Goal: Information Seeking & Learning: Learn about a topic

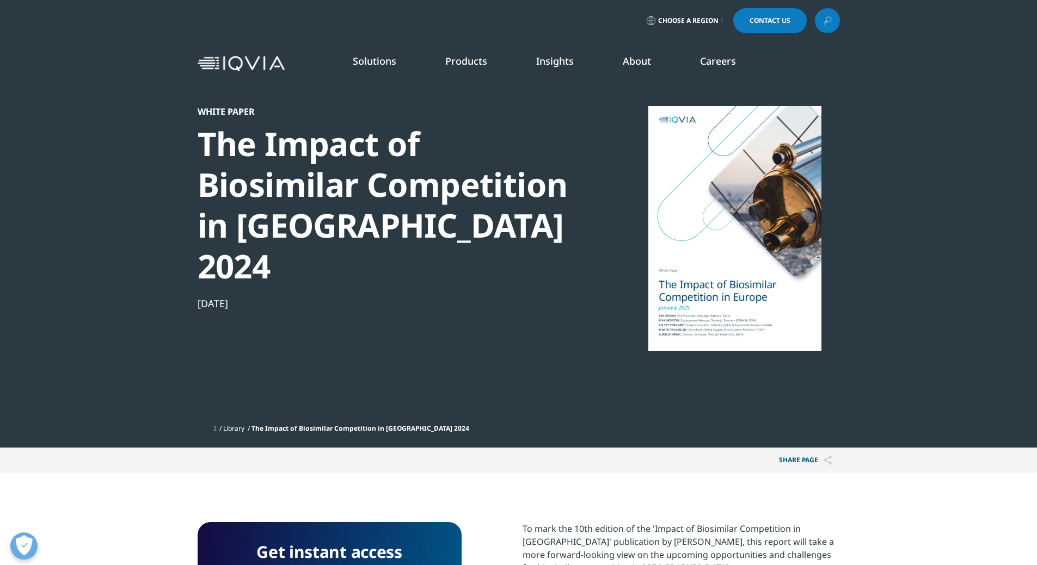
scroll to position [261, 642]
click at [728, 311] on div at bounding box center [735, 228] width 210 height 245
click at [825, 20] on icon at bounding box center [827, 21] width 9 height 14
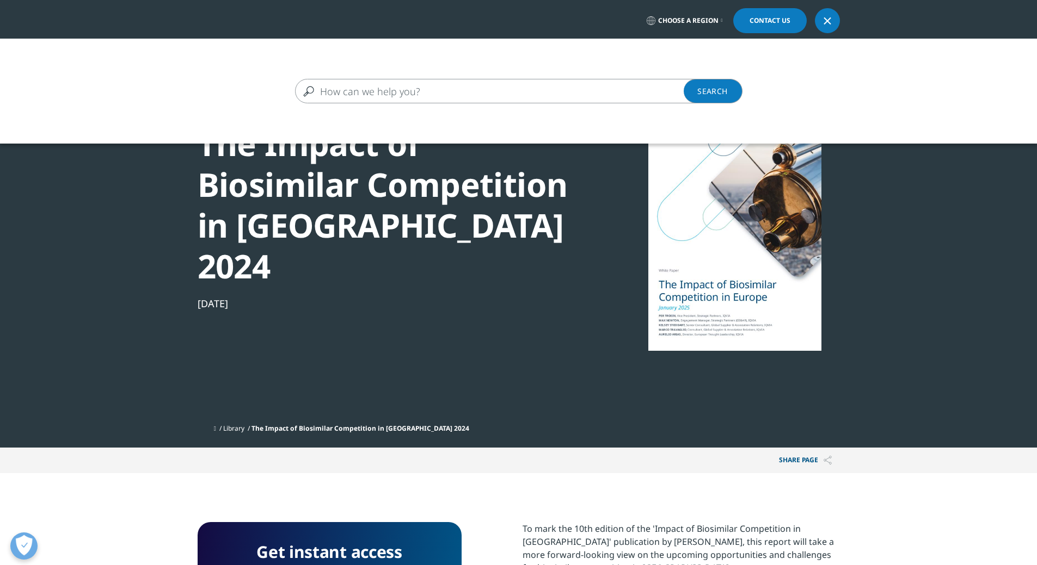
click at [377, 96] on input "Search" at bounding box center [503, 91] width 416 height 24
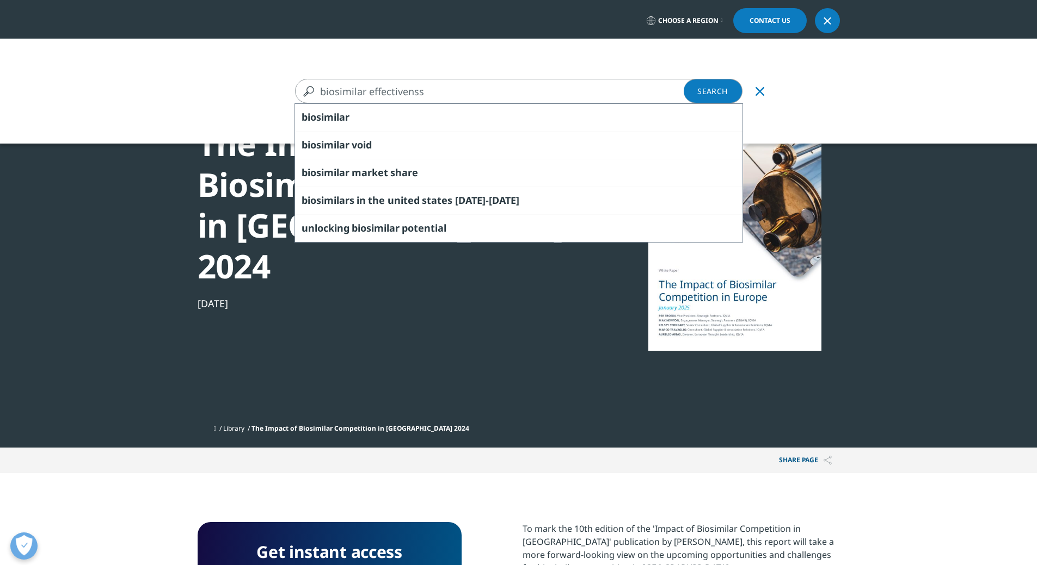
type input "biosimilar effectivenss"
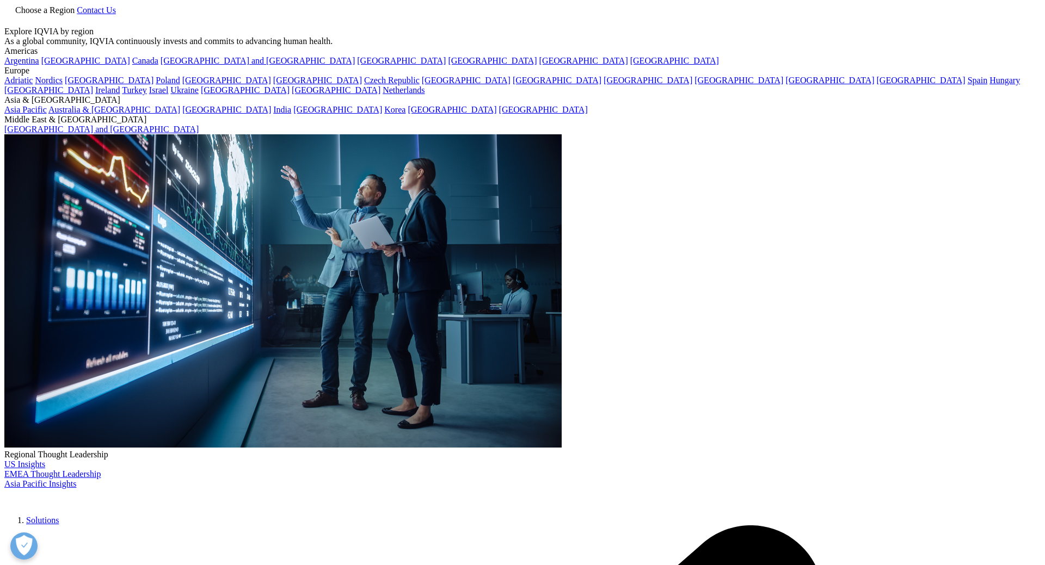
type input "biosimilar effectivenss"
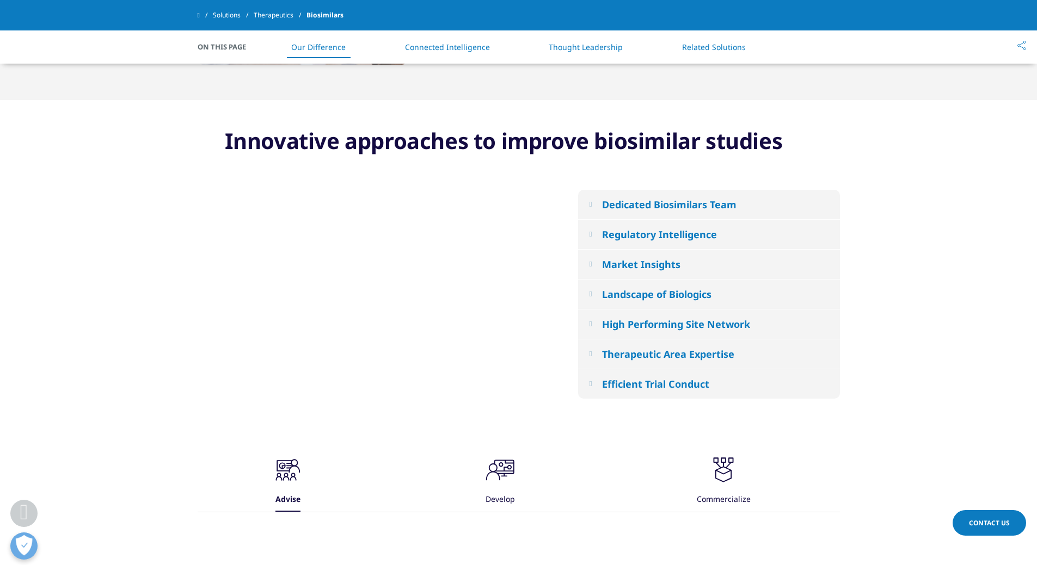
scroll to position [544, 0]
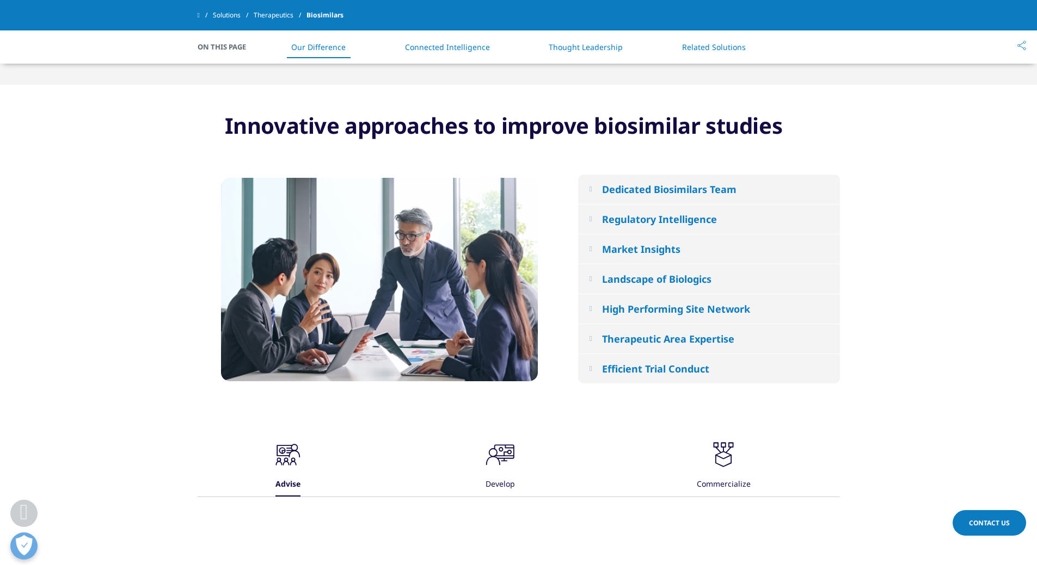
click at [639, 188] on div "Dedicated Biosimilars Team" at bounding box center [669, 189] width 134 height 13
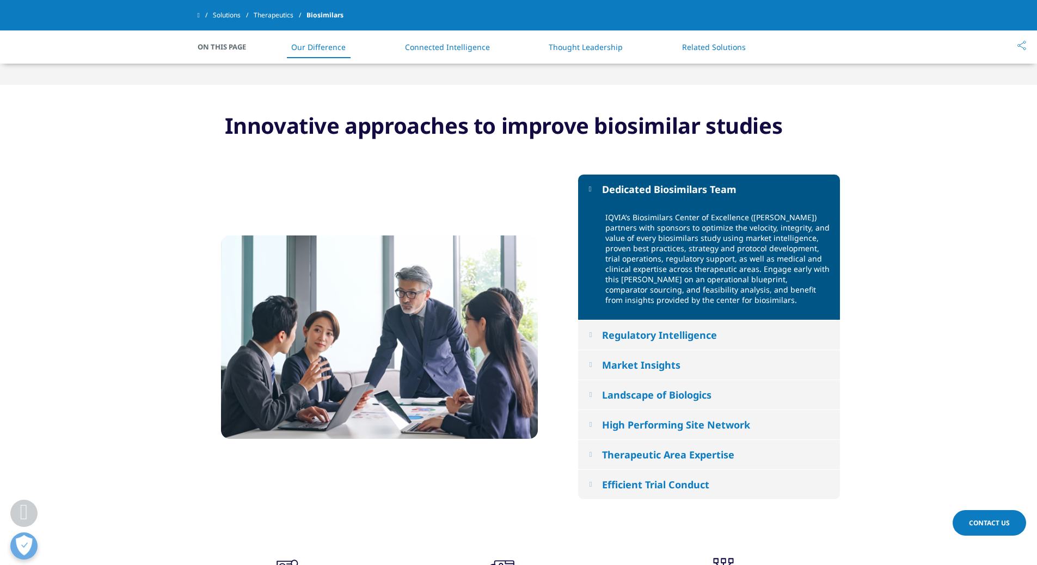
click at [644, 392] on div "Landscape of Biologics" at bounding box center [656, 395] width 109 height 13
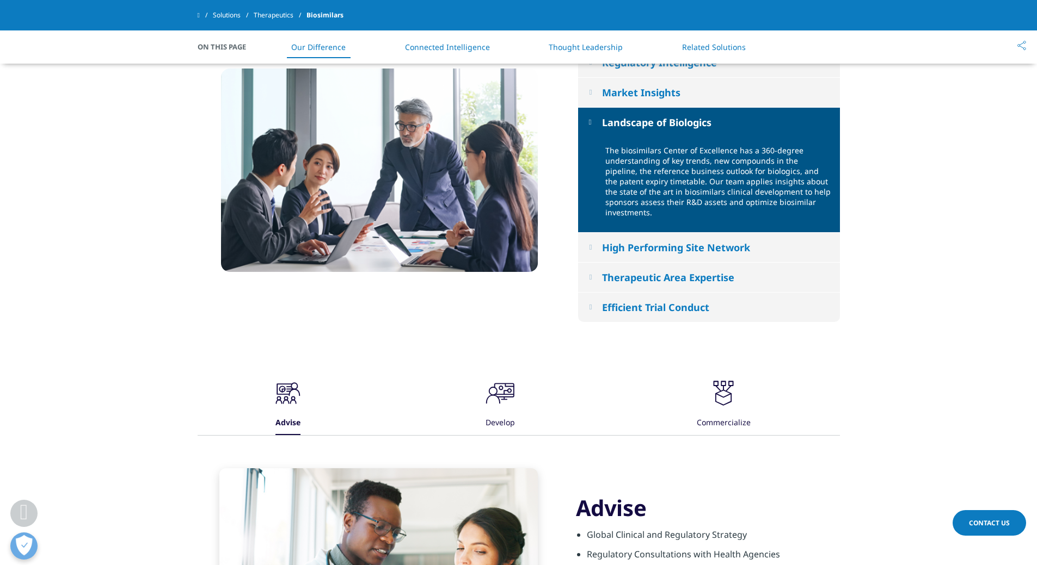
scroll to position [708, 0]
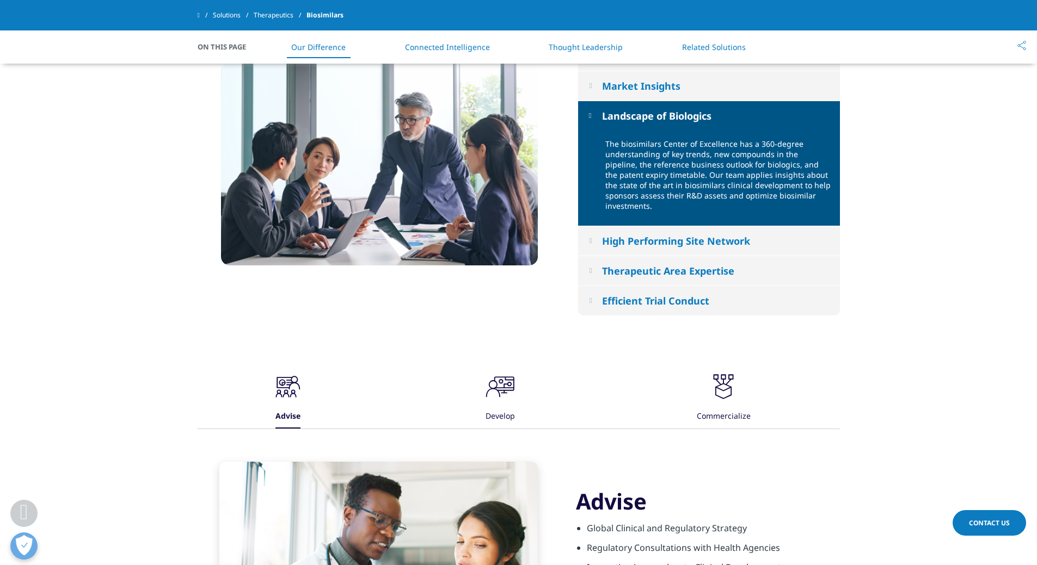
click at [644, 264] on div "Therapeutic Area Expertise" at bounding box center [668, 270] width 132 height 13
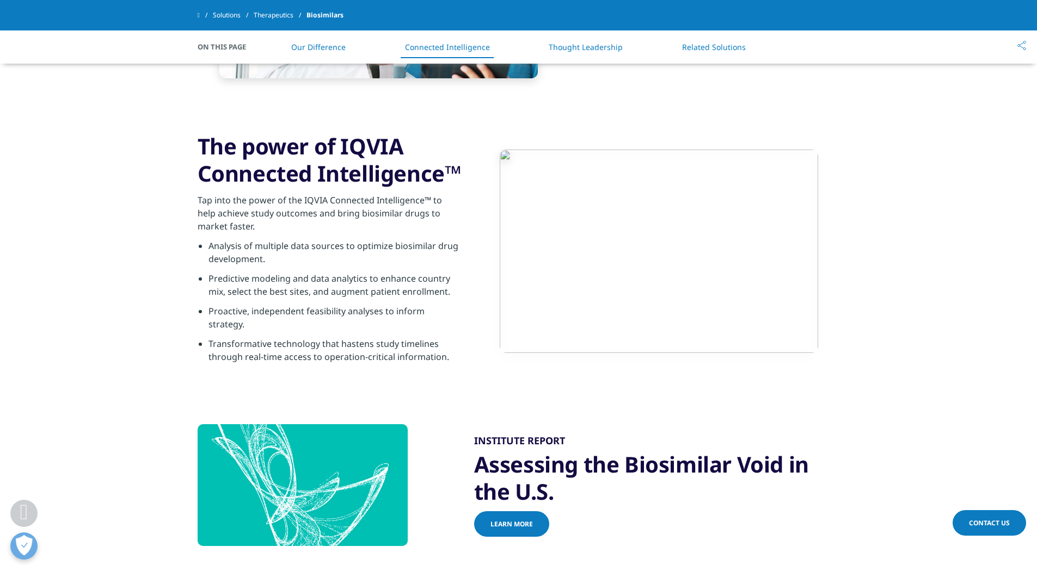
scroll to position [1469, 0]
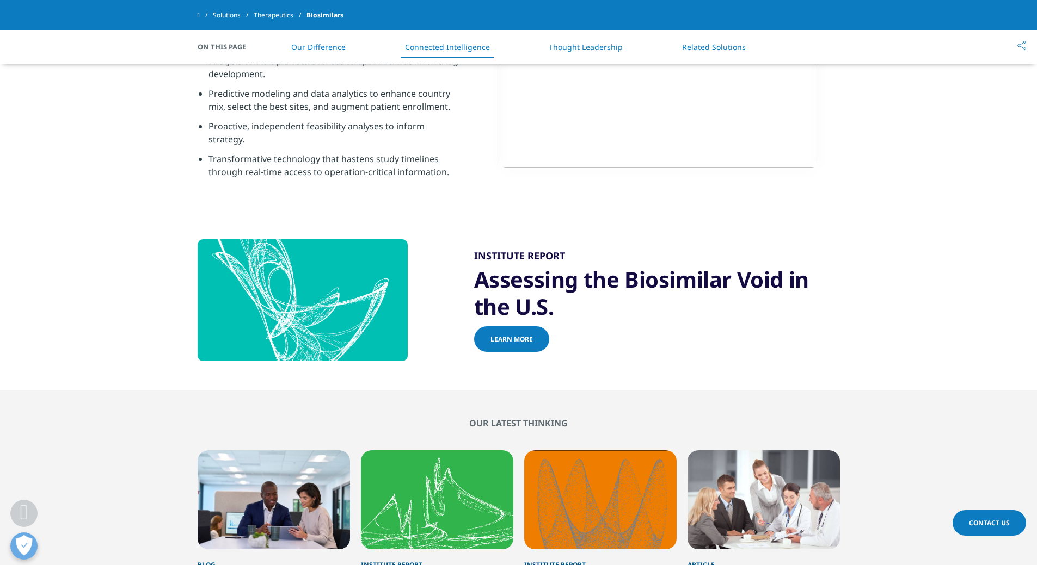
click at [519, 335] on span "Learn more" at bounding box center [511, 339] width 42 height 9
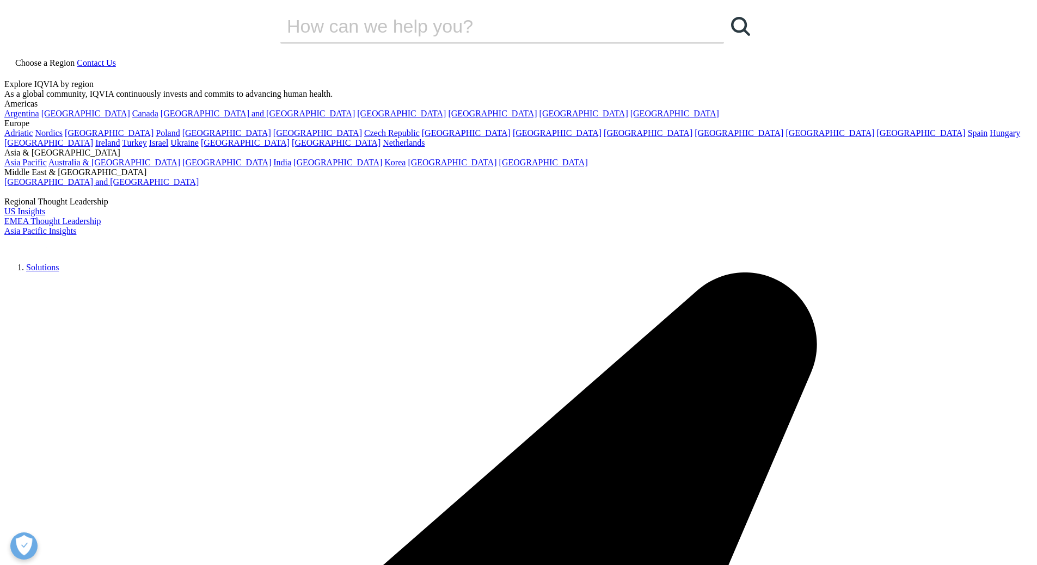
scroll to position [601, 642]
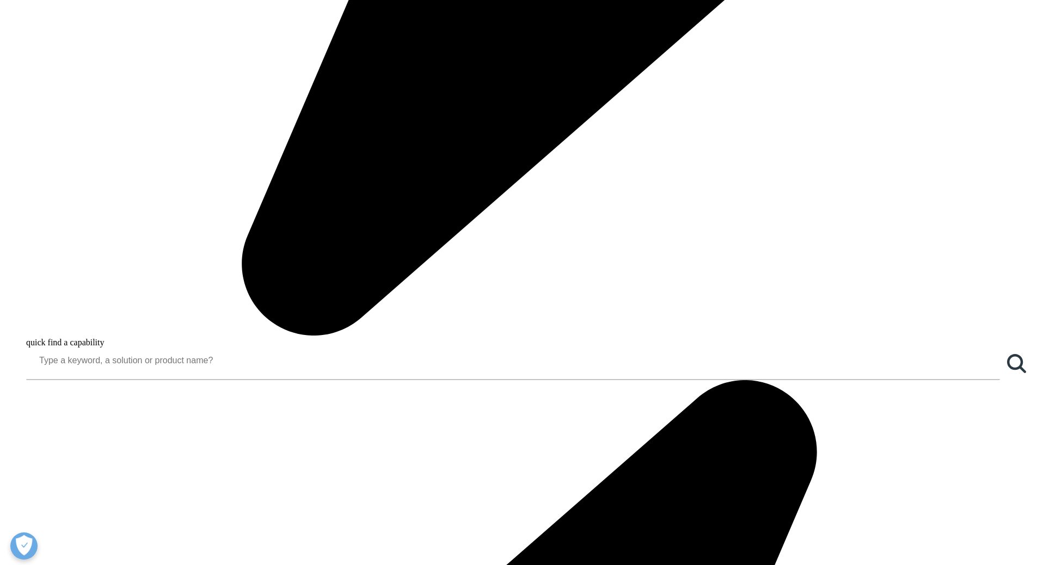
scroll to position [1578, 0]
